Goal: Information Seeking & Learning: Learn about a topic

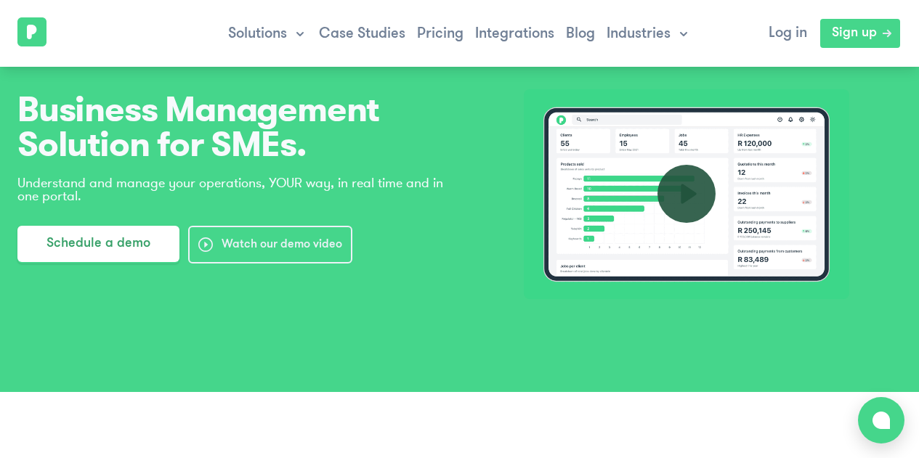
scroll to position [22, 0]
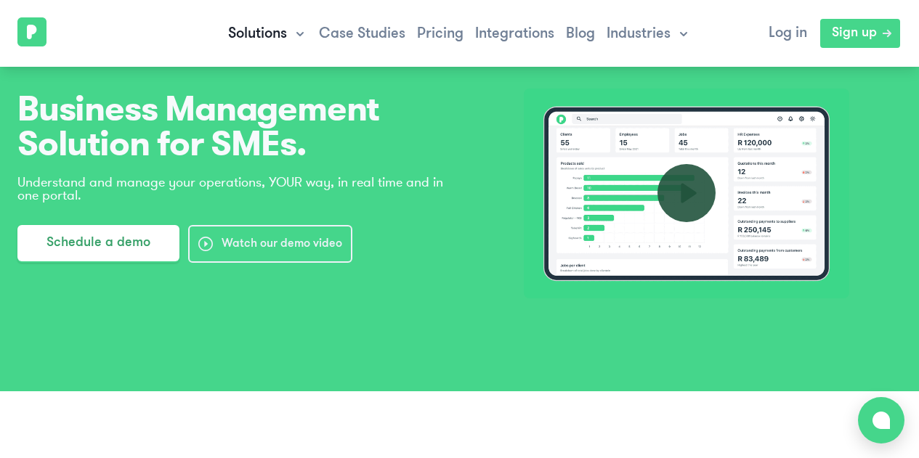
click at [291, 34] on button "Solutions" at bounding box center [267, 33] width 79 height 17
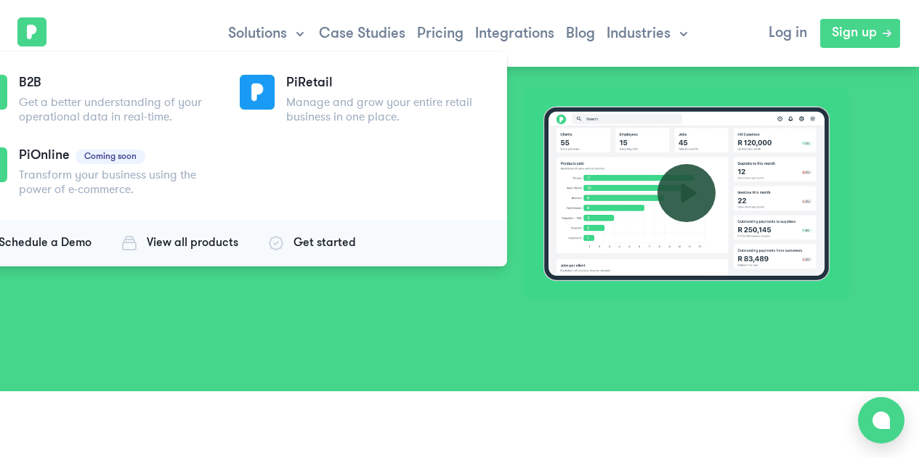
click at [446, 346] on div "Business Management Solution for SMEs. Understand and manage your operations, Y…" at bounding box center [459, 184] width 919 height 413
click at [269, 35] on span "Solutions" at bounding box center [257, 33] width 59 height 17
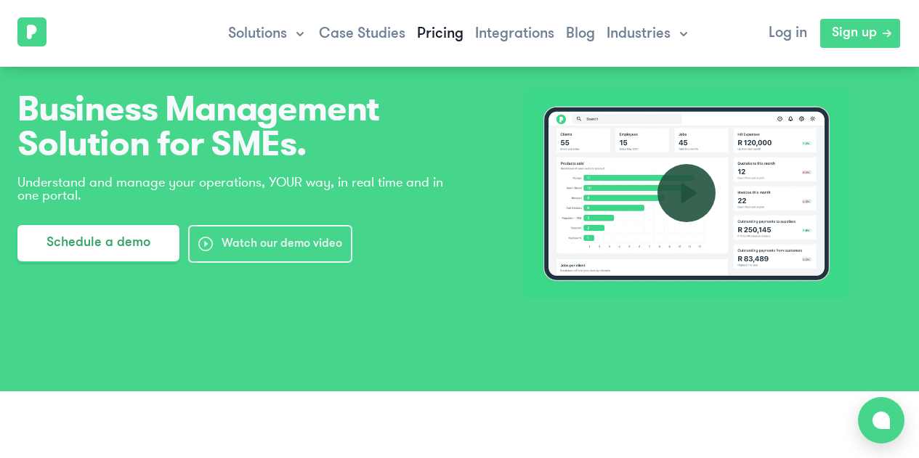
click at [454, 37] on link "Pricing" at bounding box center [440, 34] width 46 height 15
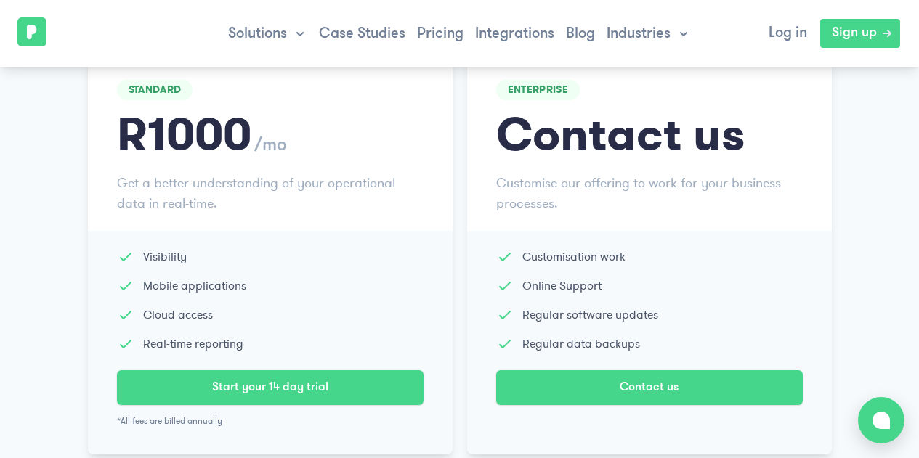
scroll to position [178, 0]
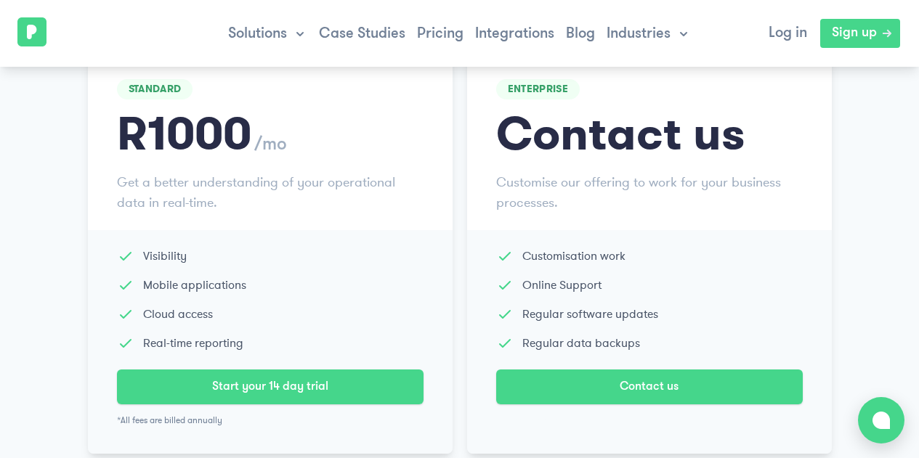
click at [37, 28] on img at bounding box center [31, 31] width 29 height 29
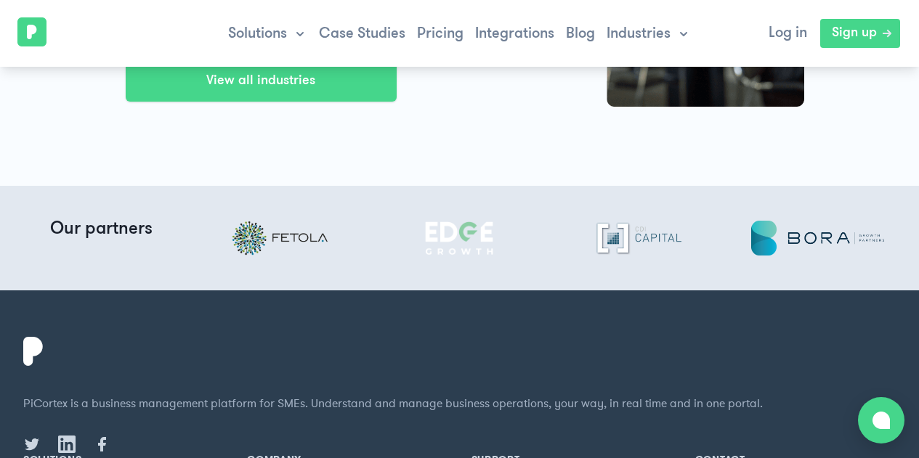
scroll to position [3346, 0]
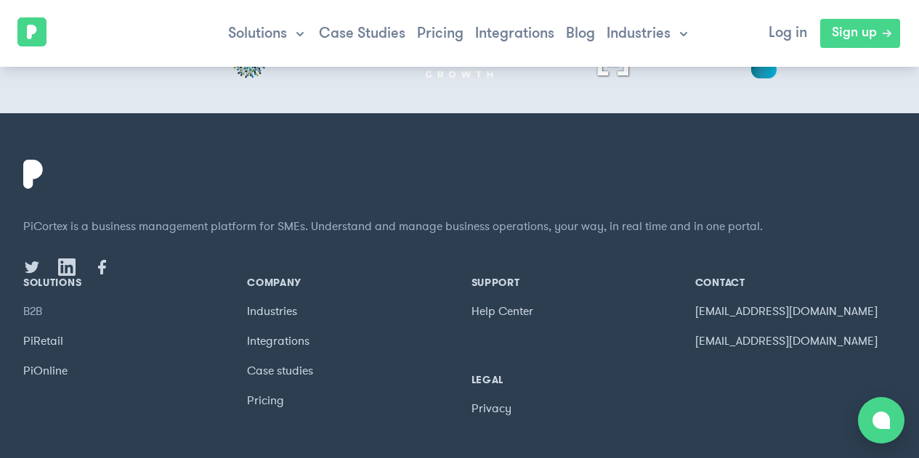
click at [42, 304] on link "B2B" at bounding box center [32, 312] width 19 height 16
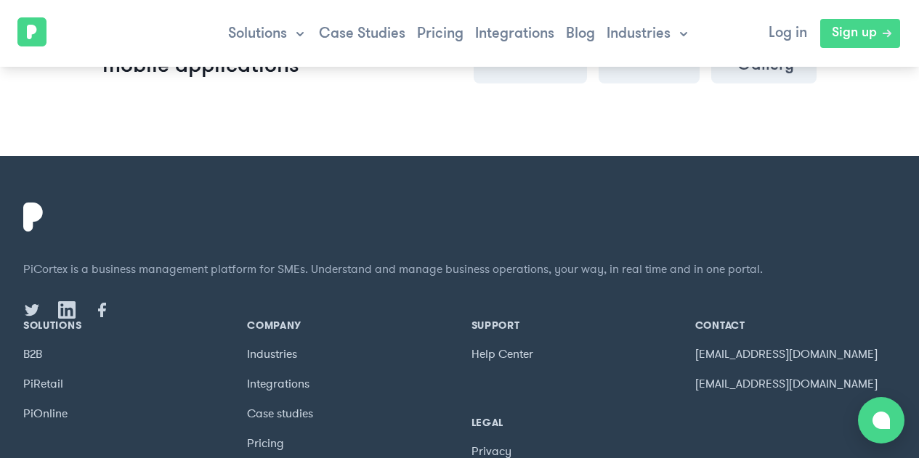
scroll to position [1197, 0]
